Goal: Information Seeking & Learning: Learn about a topic

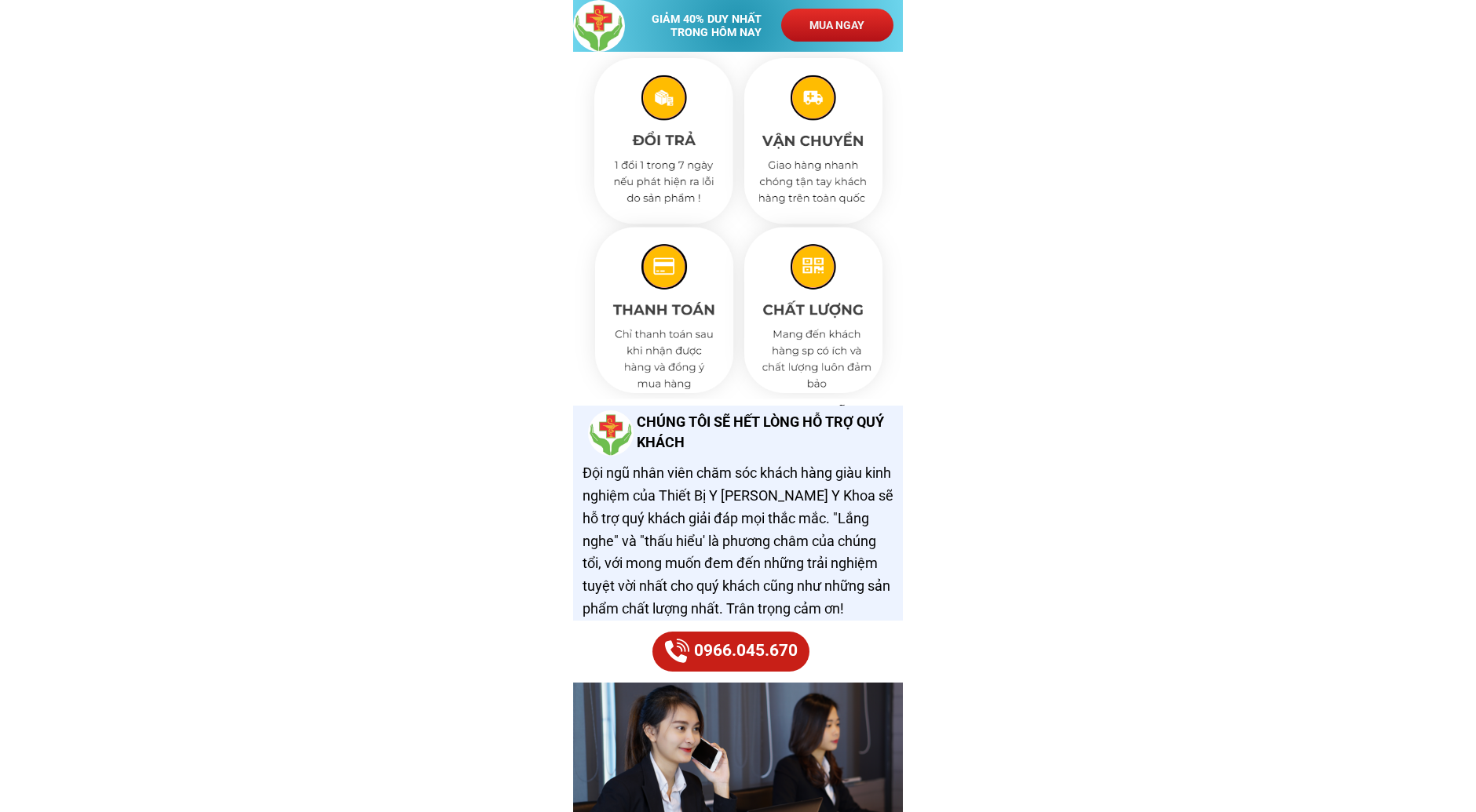
scroll to position [7132, 0]
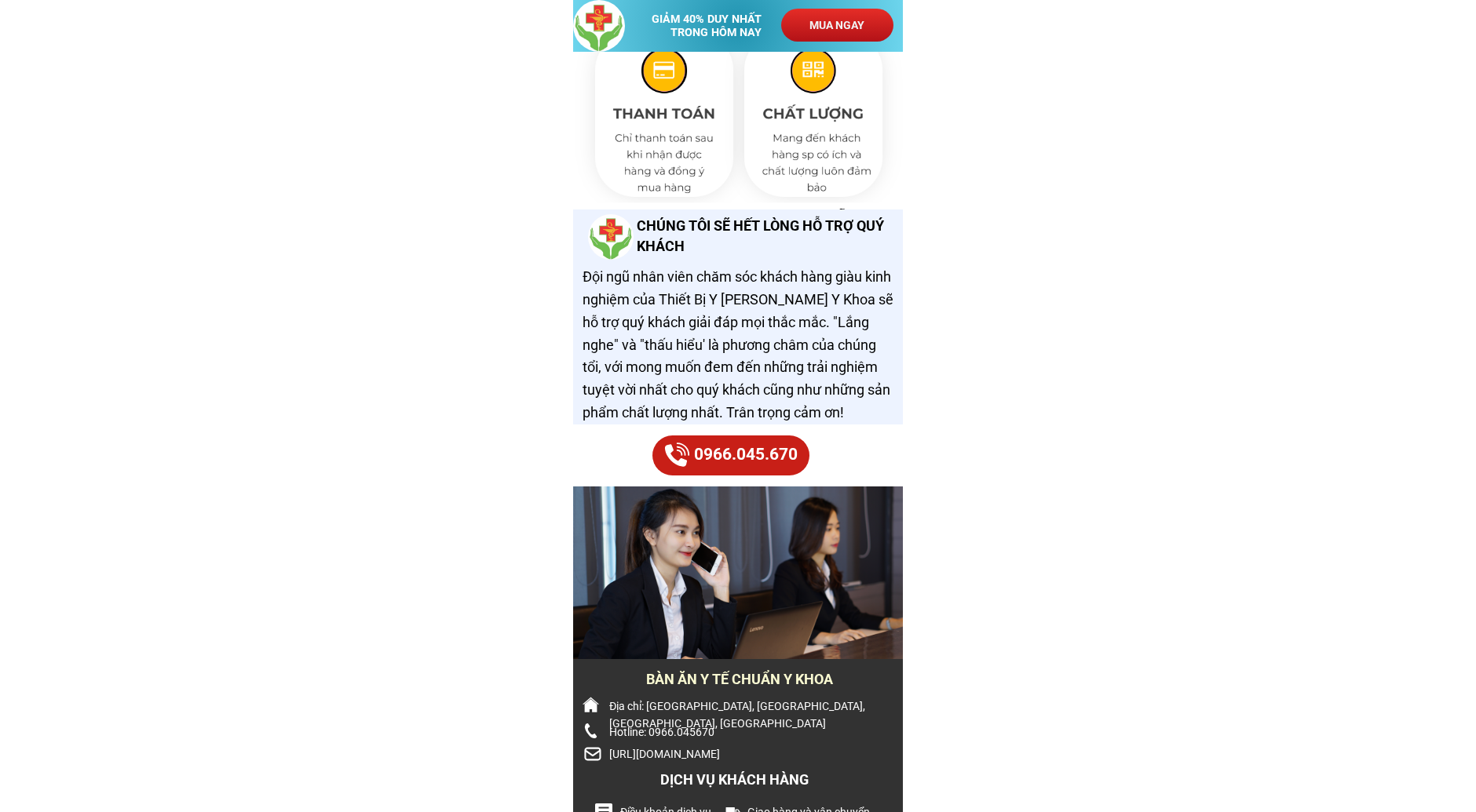
scroll to position [7064, 0]
